Goal: Task Accomplishment & Management: Use online tool/utility

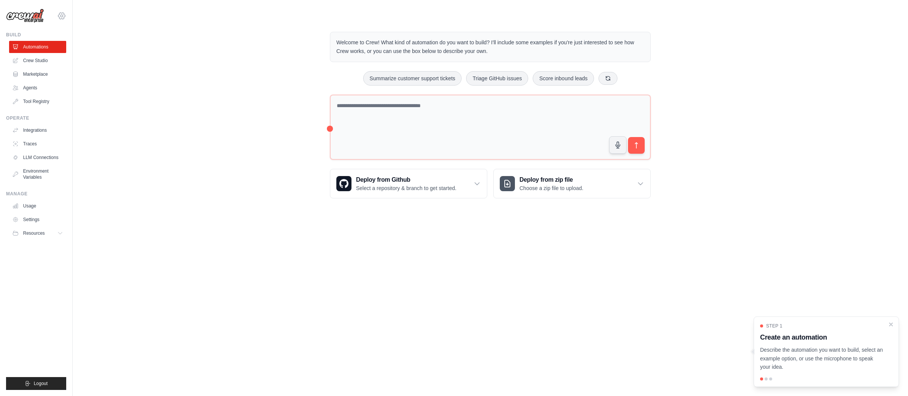
click at [62, 16] on icon at bounding box center [61, 15] width 9 height 9
click at [56, 44] on link "Docusign" at bounding box center [61, 51] width 67 height 14
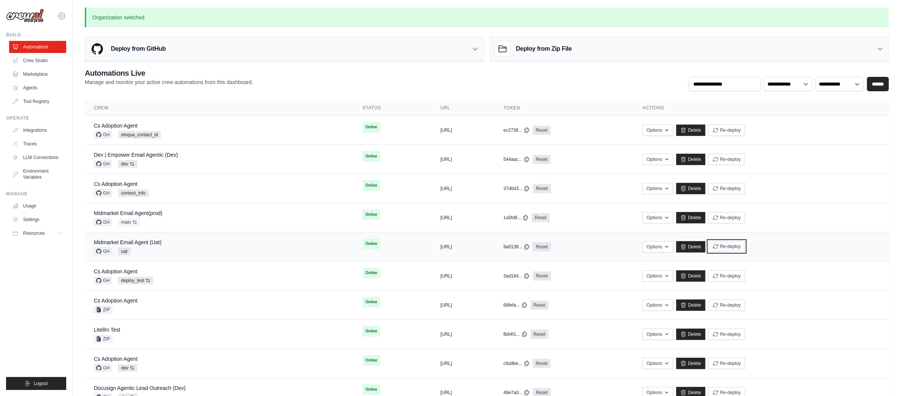
click at [745, 251] on button "Re-deploy" at bounding box center [727, 246] width 37 height 11
